Goal: Navigation & Orientation: Find specific page/section

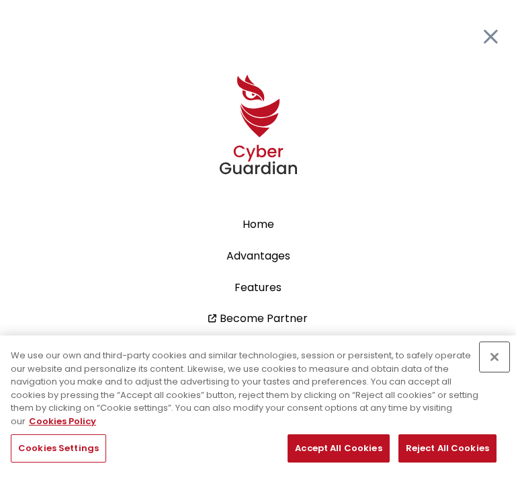
click at [496, 356] on button "Close" at bounding box center [495, 357] width 30 height 30
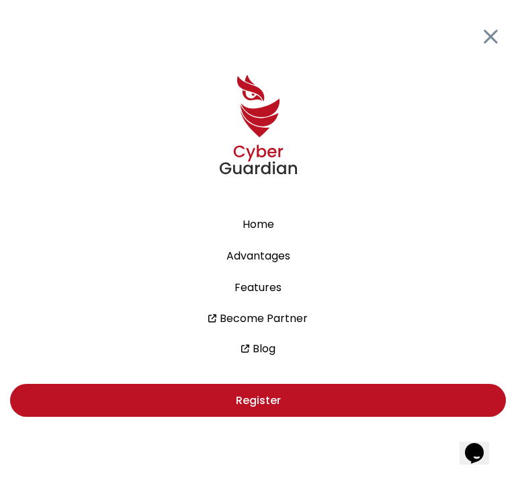
click at [492, 34] on icon at bounding box center [491, 37] width 17 height 22
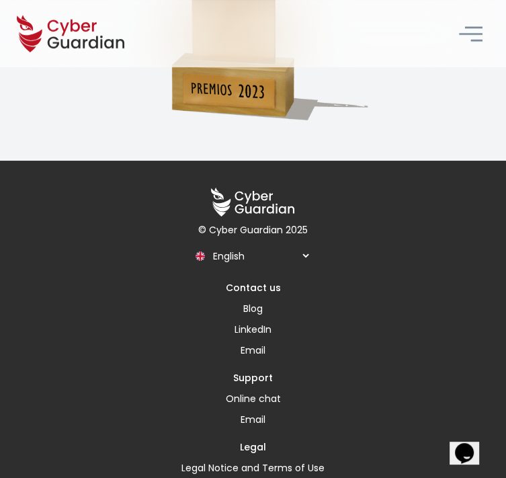
scroll to position [5297, 0]
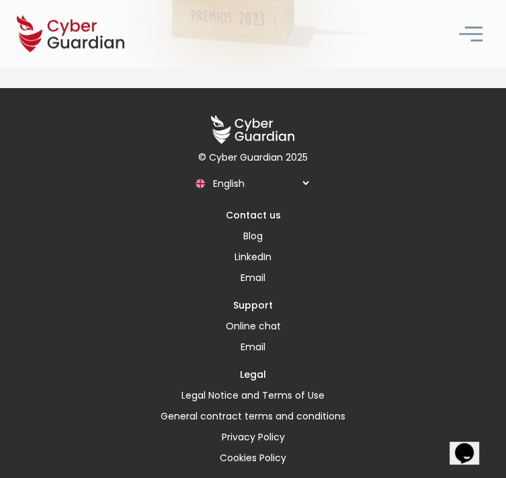
click at [305, 171] on select "Español English Português (BR)" at bounding box center [259, 183] width 103 height 24
select select "/"
click at [208, 171] on select "Español English Português (BR)" at bounding box center [259, 183] width 103 height 24
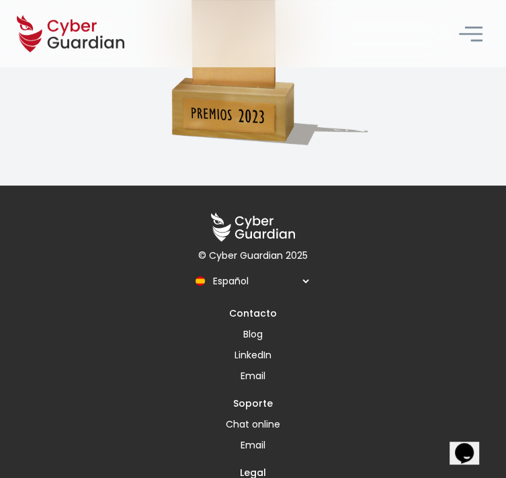
scroll to position [5391, 0]
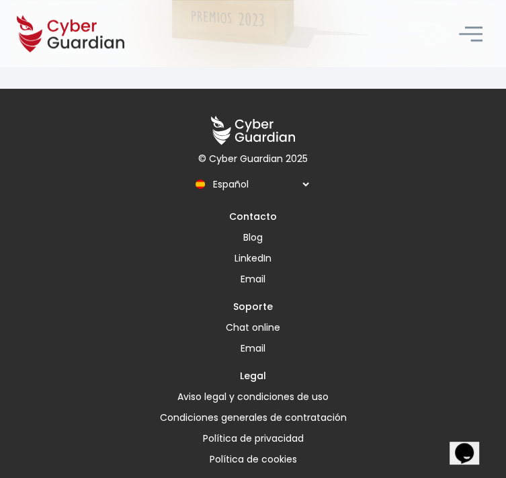
drag, startPoint x: 509, startPoint y: 63, endPoint x: 0, endPoint y: 3, distance: 512.4
click at [259, 300] on h3 "Soporte" at bounding box center [253, 307] width 40 height 14
click at [262, 210] on h3 "Contacto" at bounding box center [253, 217] width 48 height 14
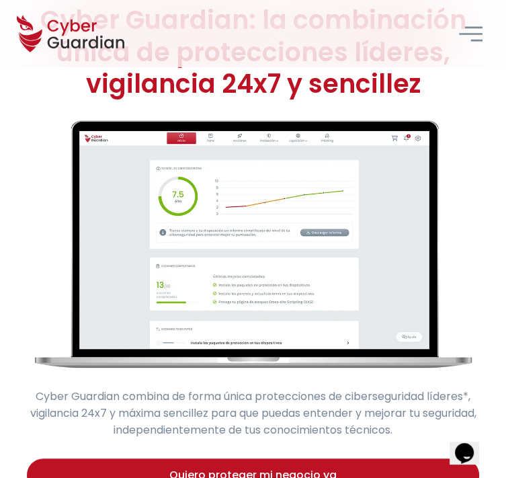
scroll to position [0, 0]
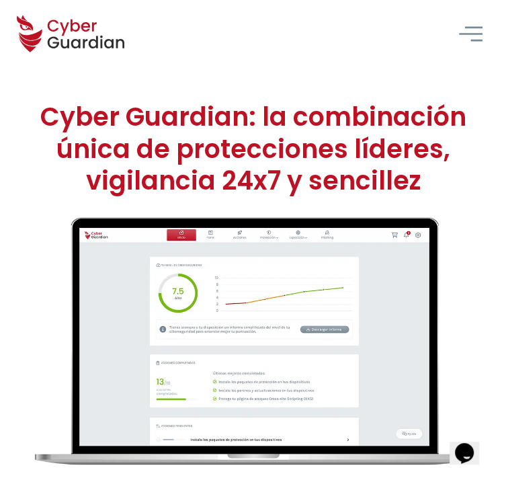
drag, startPoint x: 149, startPoint y: 45, endPoint x: 48, endPoint y: 13, distance: 105.7
click at [48, 13] on header "Inicio Ventajas Funcionalidades Hazte Partner Blog Regístrate" at bounding box center [253, 33] width 506 height 67
